Goal: Transaction & Acquisition: Book appointment/travel/reservation

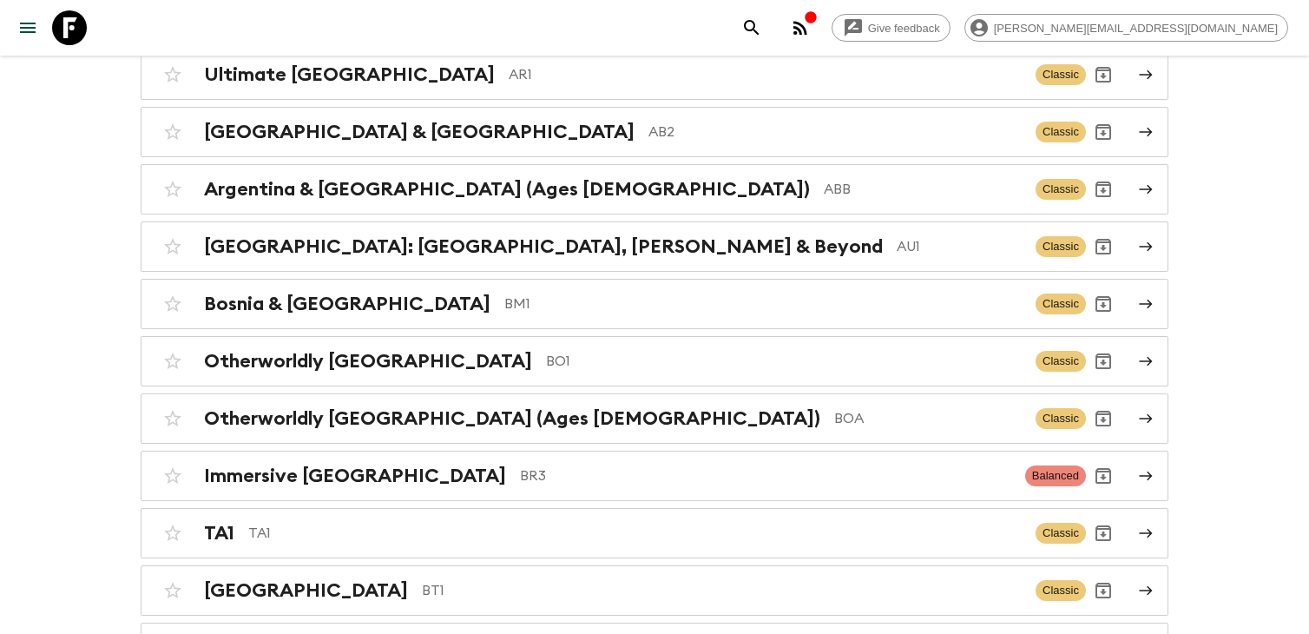
scroll to position [554, 0]
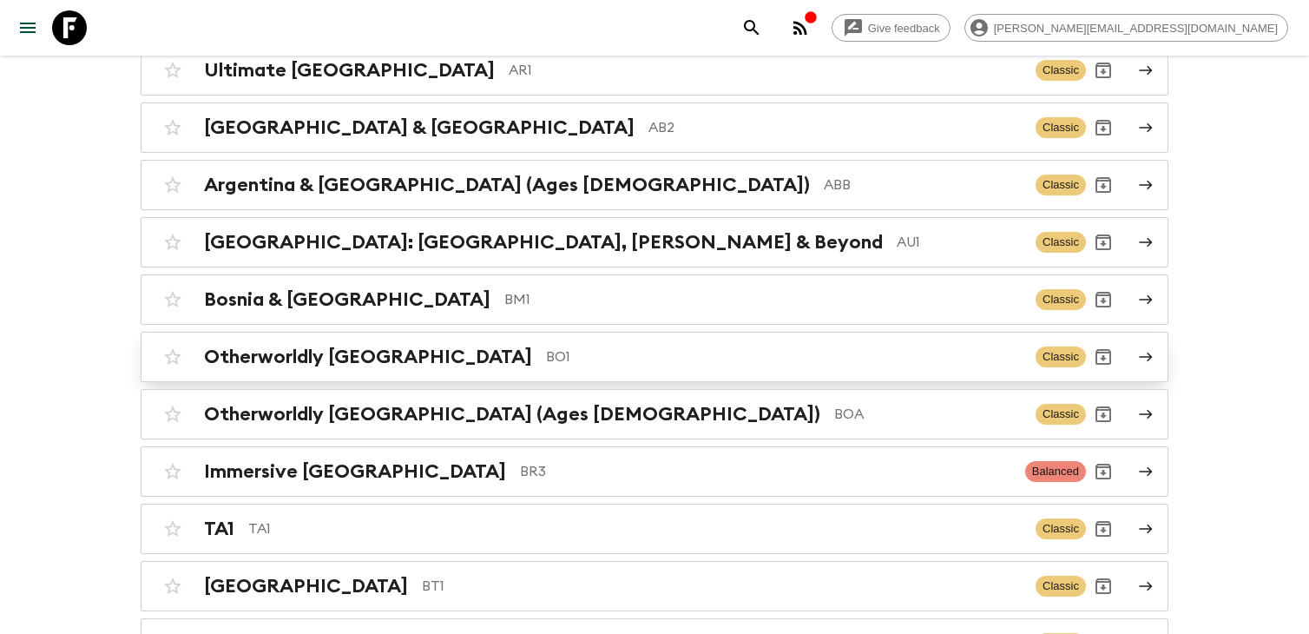
click at [511, 371] on div "Otherworldly Bolivia BO1 Classic" at bounding box center [620, 356] width 930 height 35
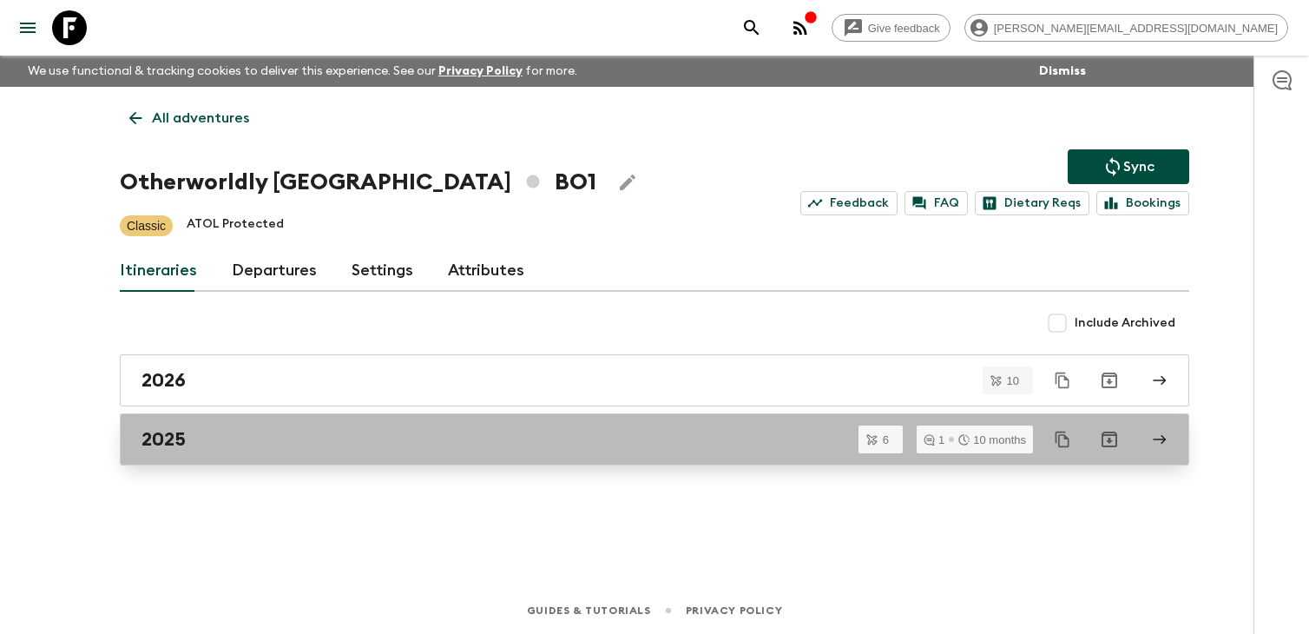
click at [456, 450] on div "2025" at bounding box center [637, 439] width 993 height 23
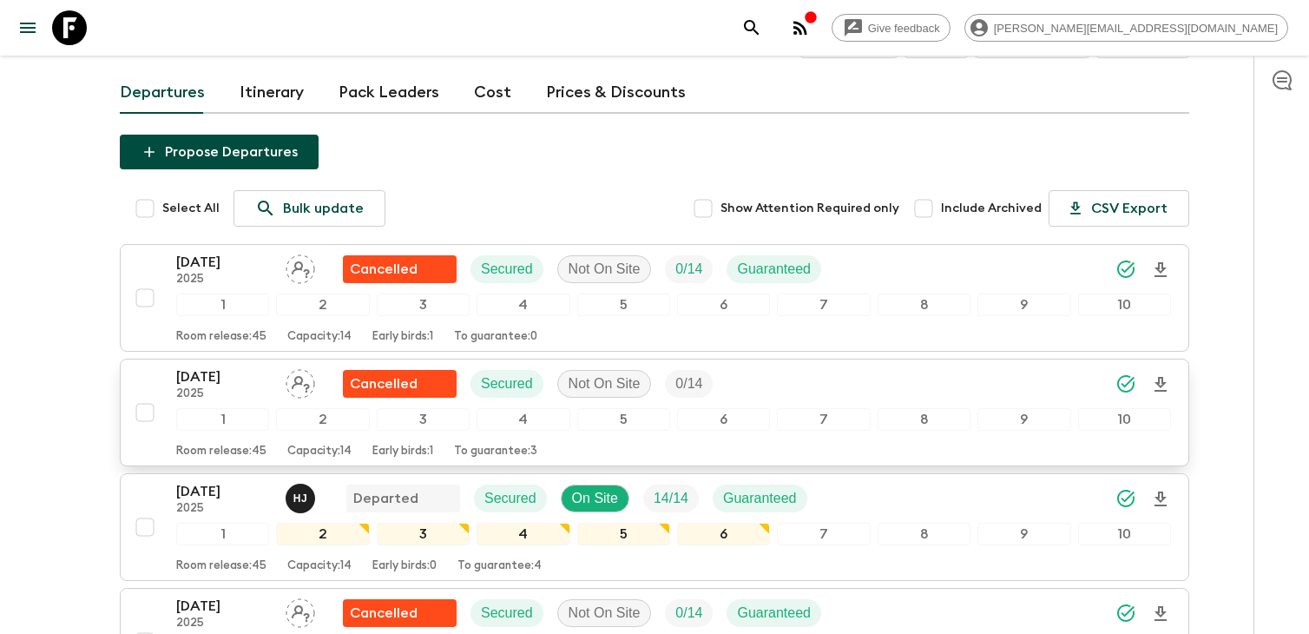
scroll to position [131, 0]
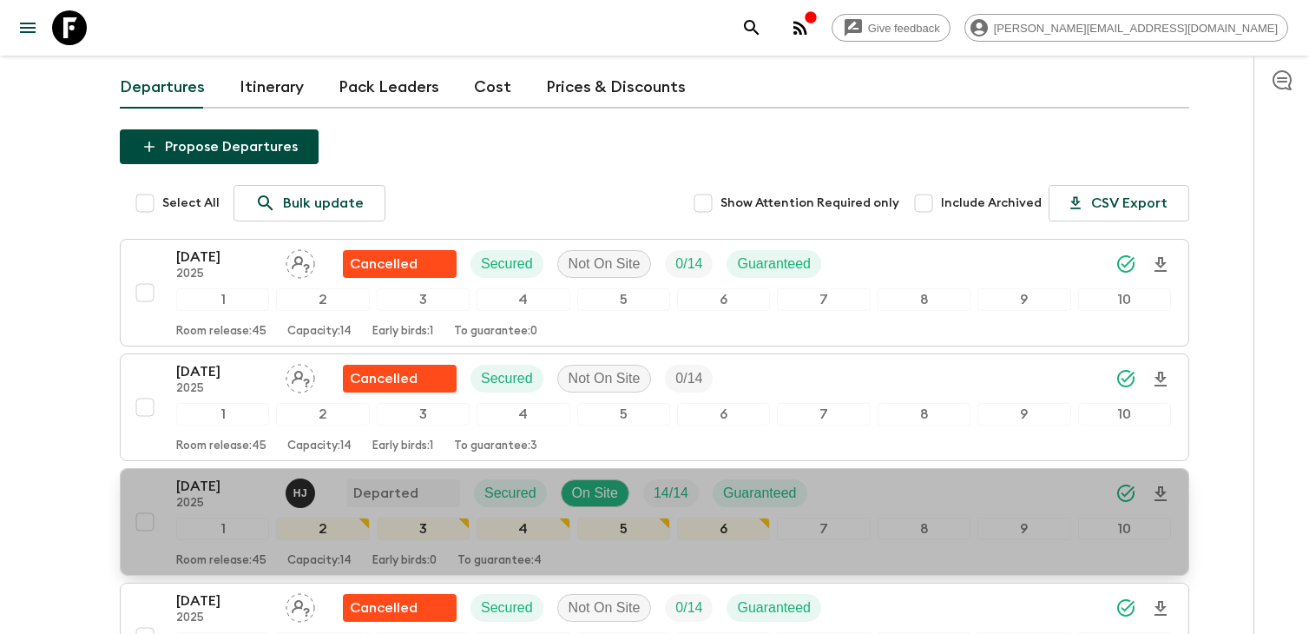
click at [220, 490] on p "[DATE]" at bounding box center [223, 486] width 95 height 21
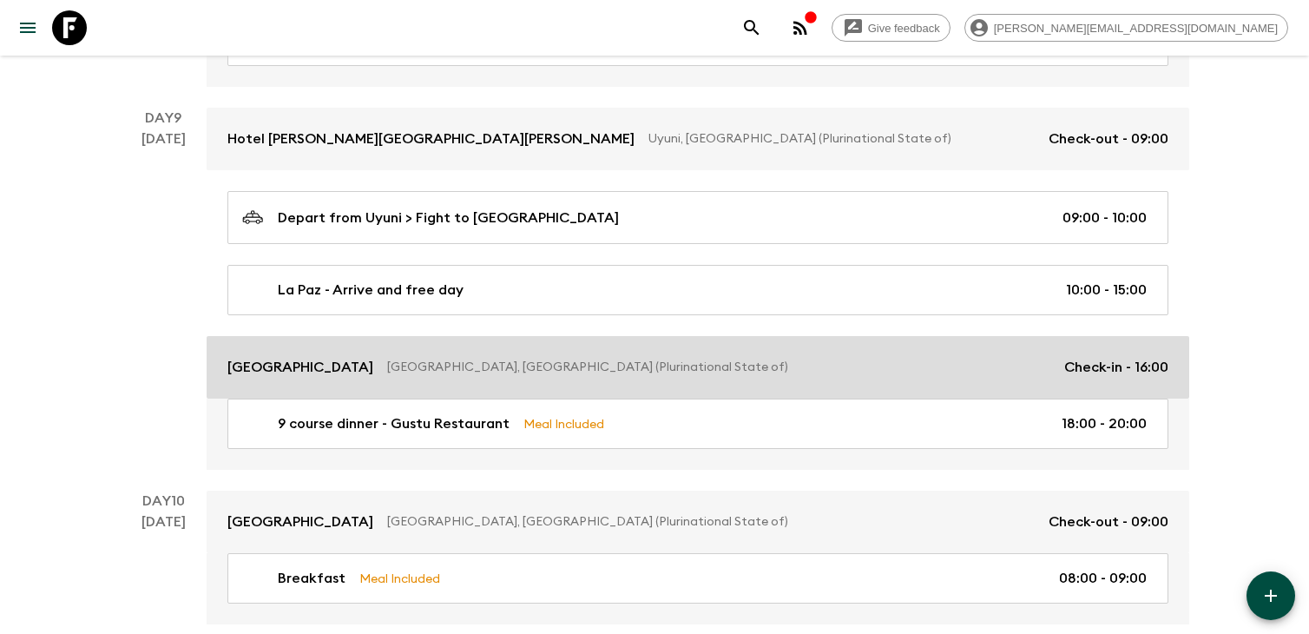
scroll to position [3731, 0]
